Goal: Transaction & Acquisition: Purchase product/service

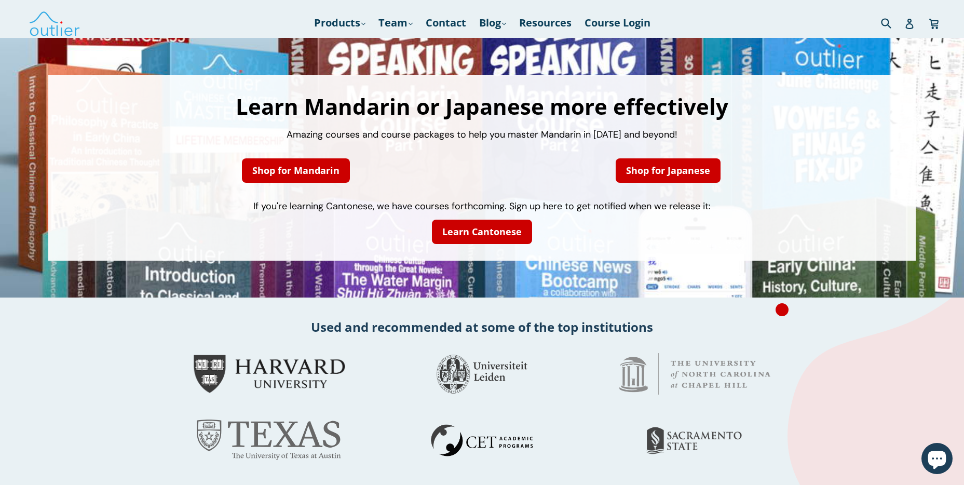
scroll to position [2, 0]
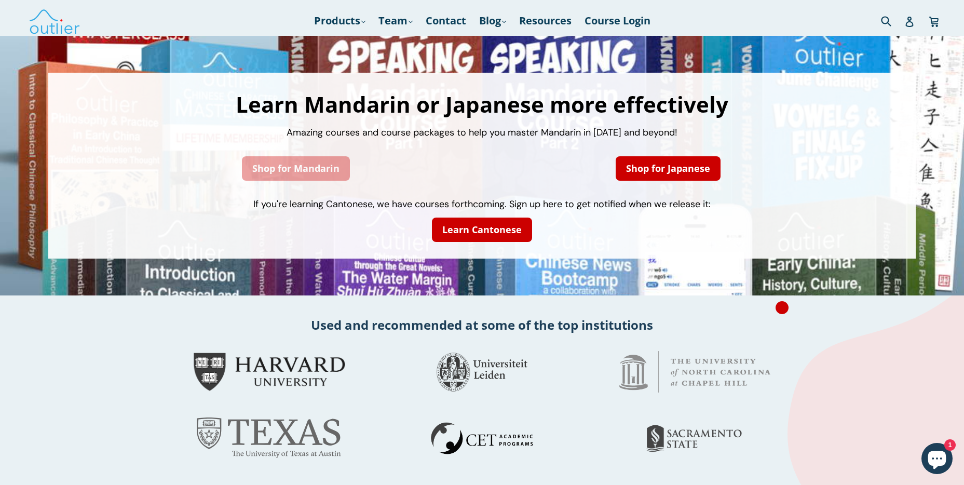
click at [294, 167] on link "Shop for Mandarin" at bounding box center [296, 168] width 108 height 24
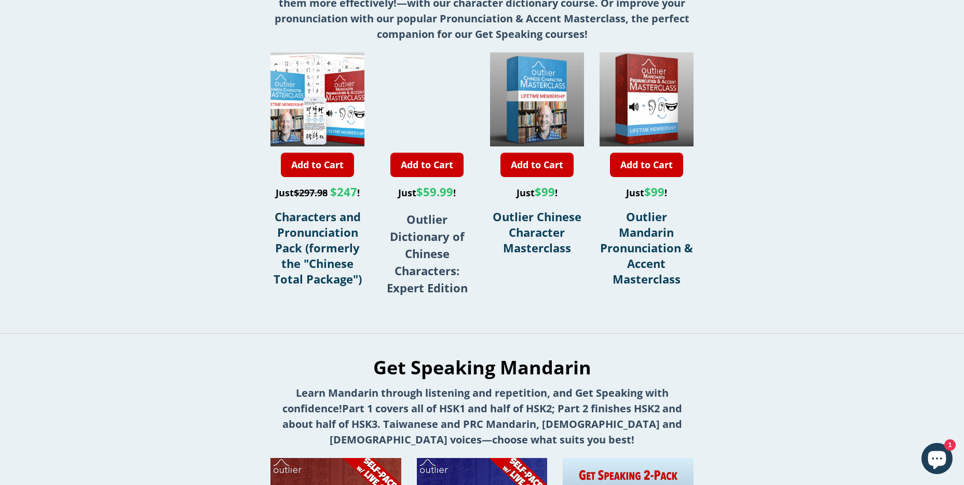
scroll to position [352, 0]
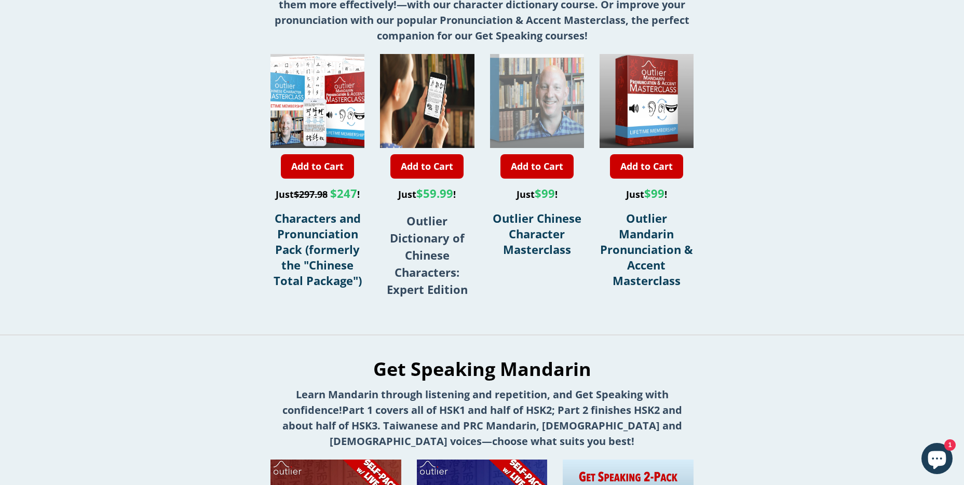
click at [537, 94] on div at bounding box center [536, 54] width 188 height 188
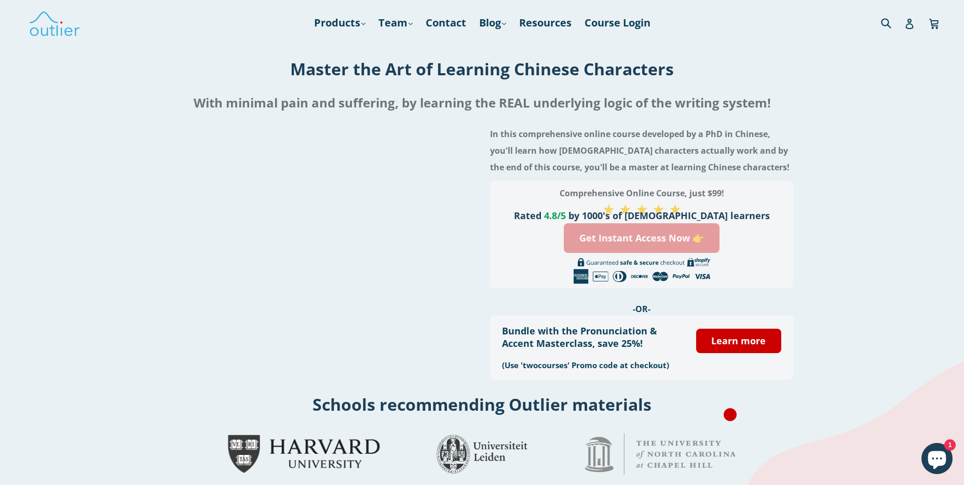
click at [637, 239] on link "Get Instant Access Now 👉" at bounding box center [642, 238] width 156 height 30
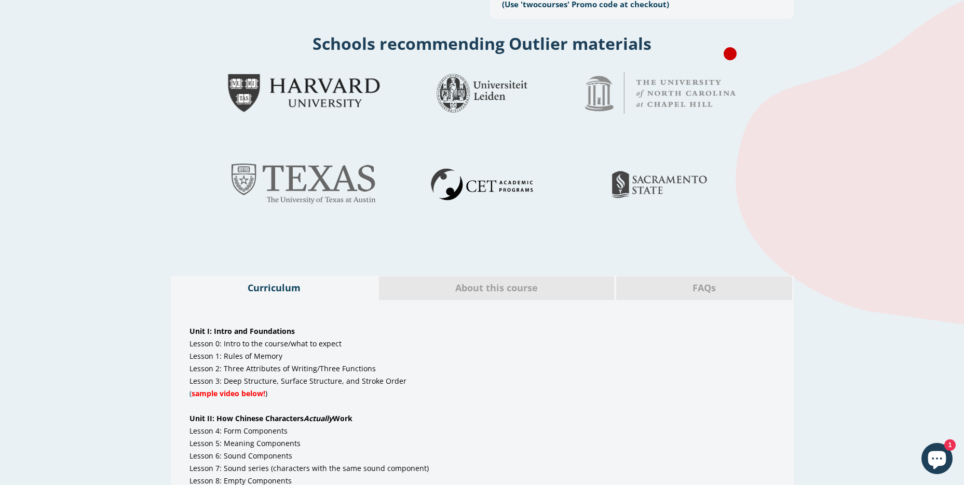
scroll to position [356, 0]
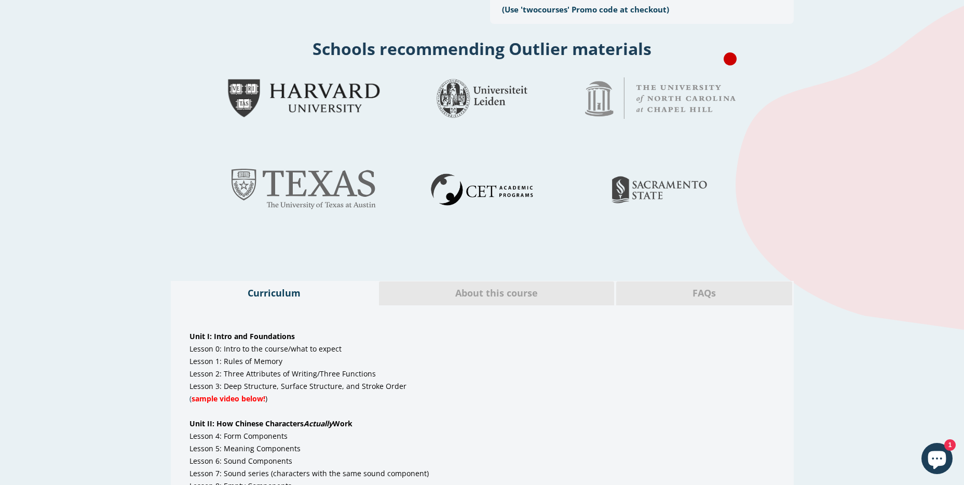
click at [233, 397] on span "sample video below!" at bounding box center [229, 398] width 74 height 10
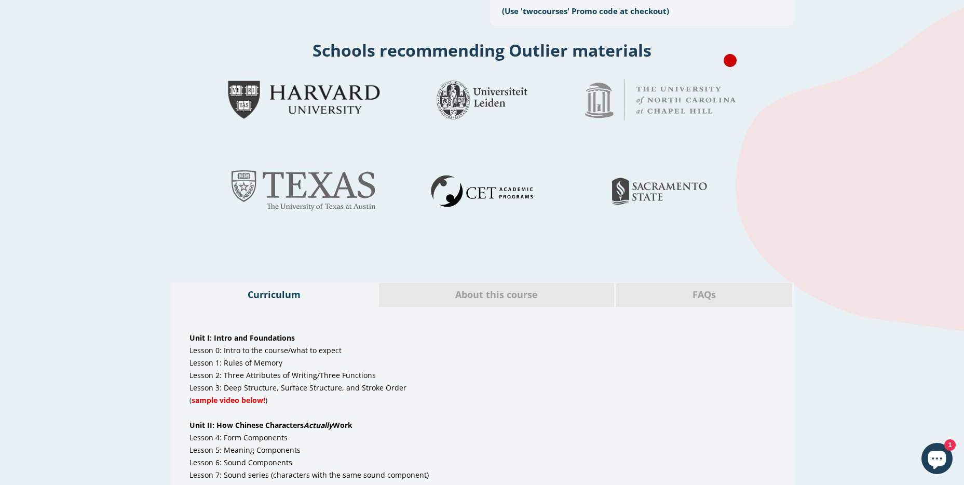
click at [495, 294] on span "About this course" at bounding box center [497, 294] width 220 height 13
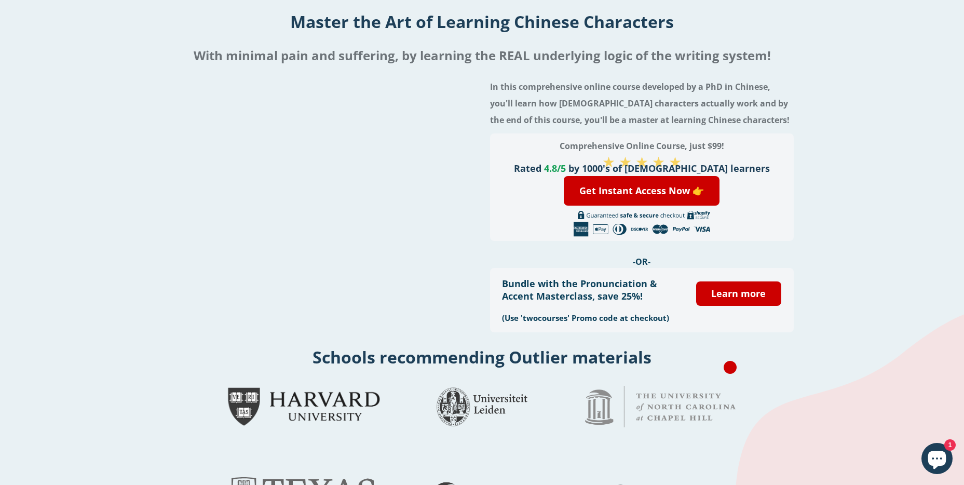
scroll to position [0, 0]
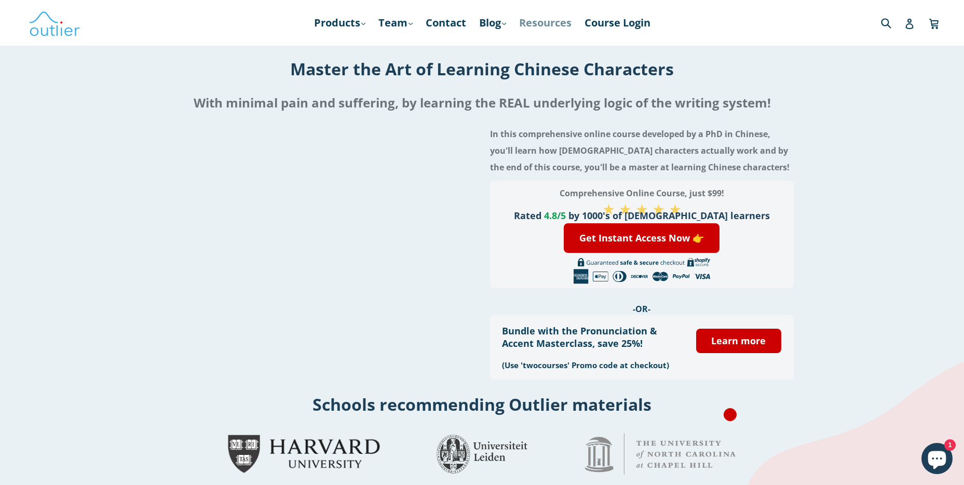
click at [552, 22] on link "Resources" at bounding box center [545, 22] width 63 height 19
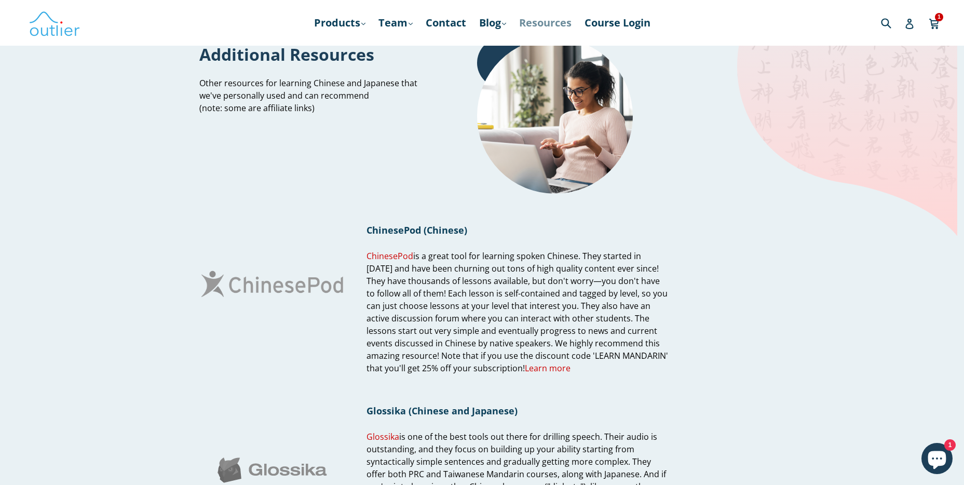
click at [544, 22] on link "Resources" at bounding box center [545, 22] width 63 height 19
click at [489, 21] on link "Blog .cls-1{fill:#231f20} expand" at bounding box center [492, 22] width 37 height 19
click at [497, 50] on link "Chinese" at bounding box center [514, 51] width 63 height 20
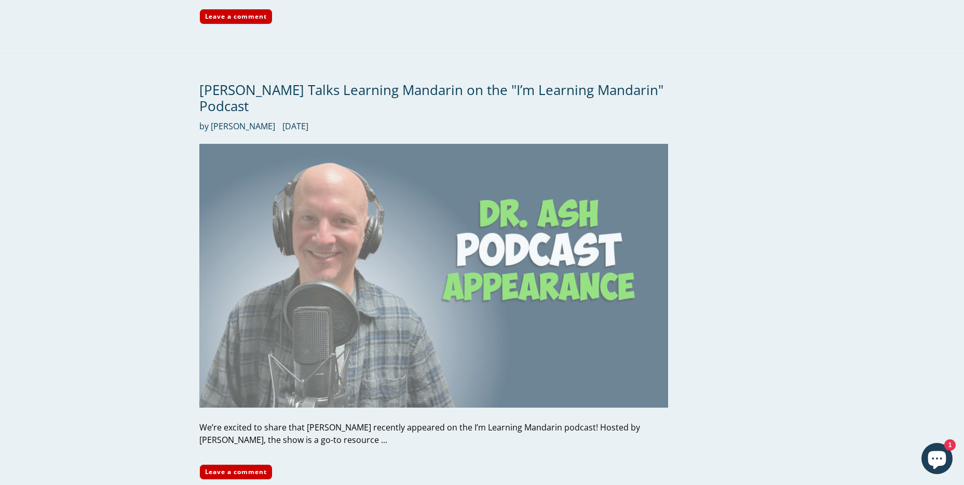
scroll to position [428, 0]
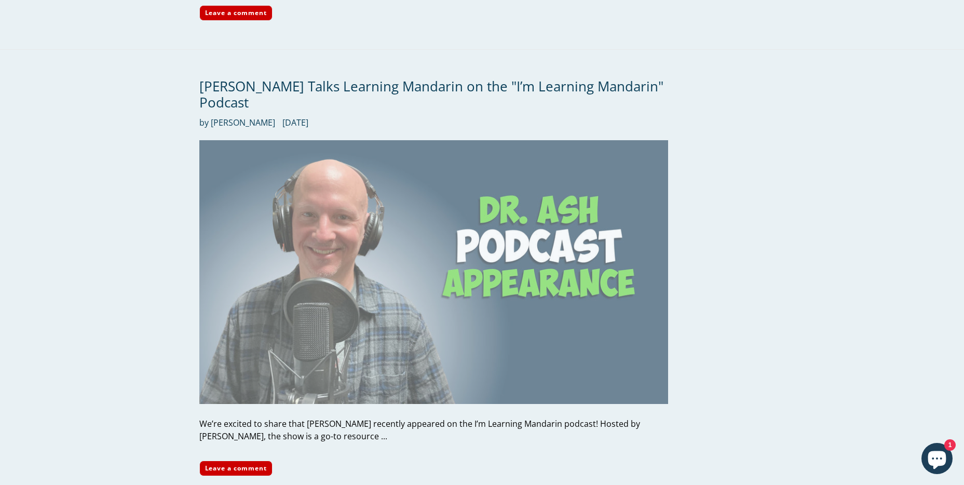
click at [414, 272] on img at bounding box center [433, 272] width 469 height 264
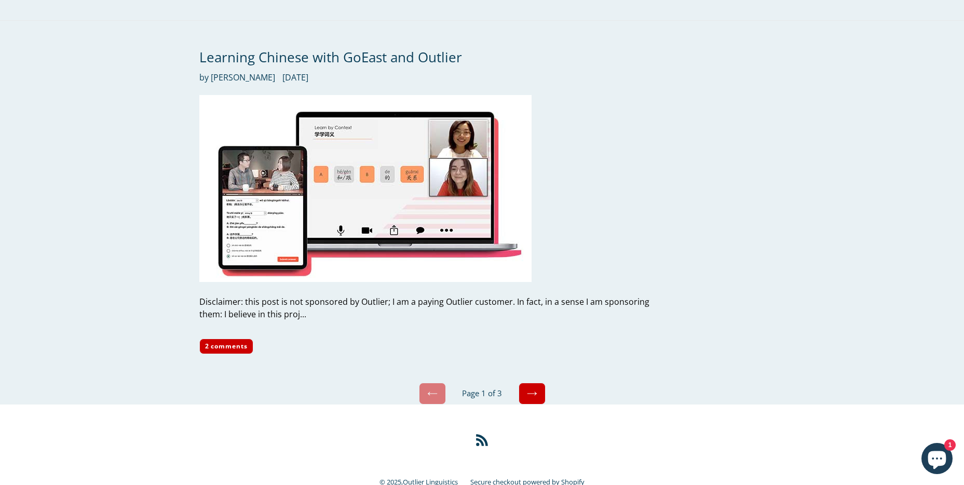
scroll to position [4918, 0]
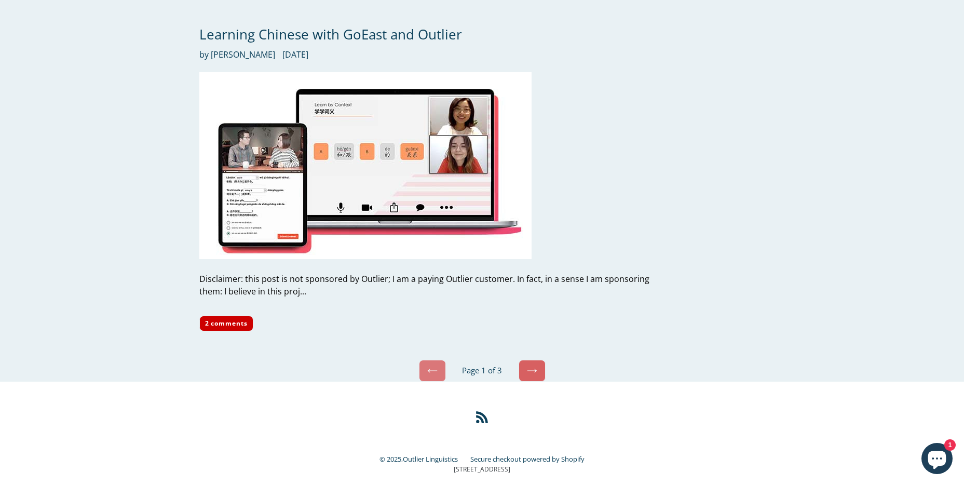
click at [531, 365] on icon at bounding box center [532, 370] width 10 height 10
